Goal: Check status: Check status

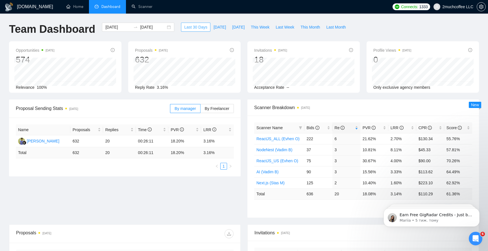
click at [194, 25] on span "Last 30 Days" at bounding box center [195, 27] width 23 height 6
click at [196, 27] on span "Last 30 Days" at bounding box center [195, 27] width 23 height 6
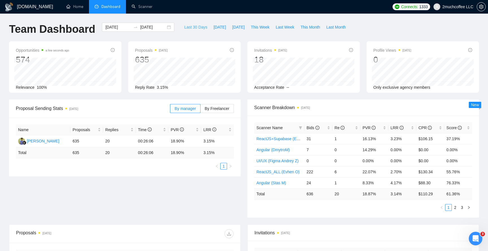
click at [196, 27] on span "Last 30 Days" at bounding box center [195, 27] width 23 height 6
type input "2025-08-30"
type input "2025-09-29"
